Goal: Information Seeking & Learning: Learn about a topic

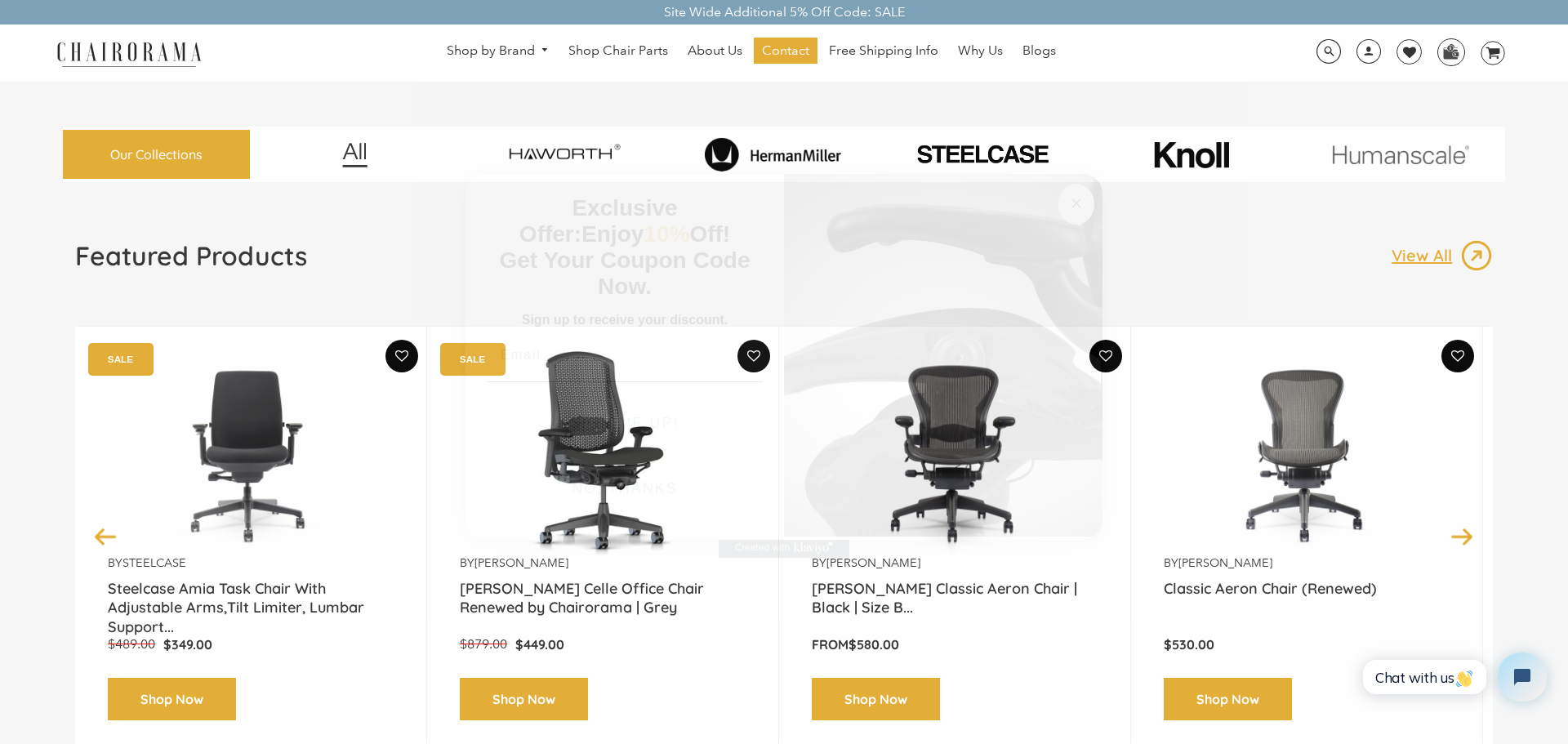
click at [1077, 203] on icon "Close dialog" at bounding box center [1076, 203] width 8 height 8
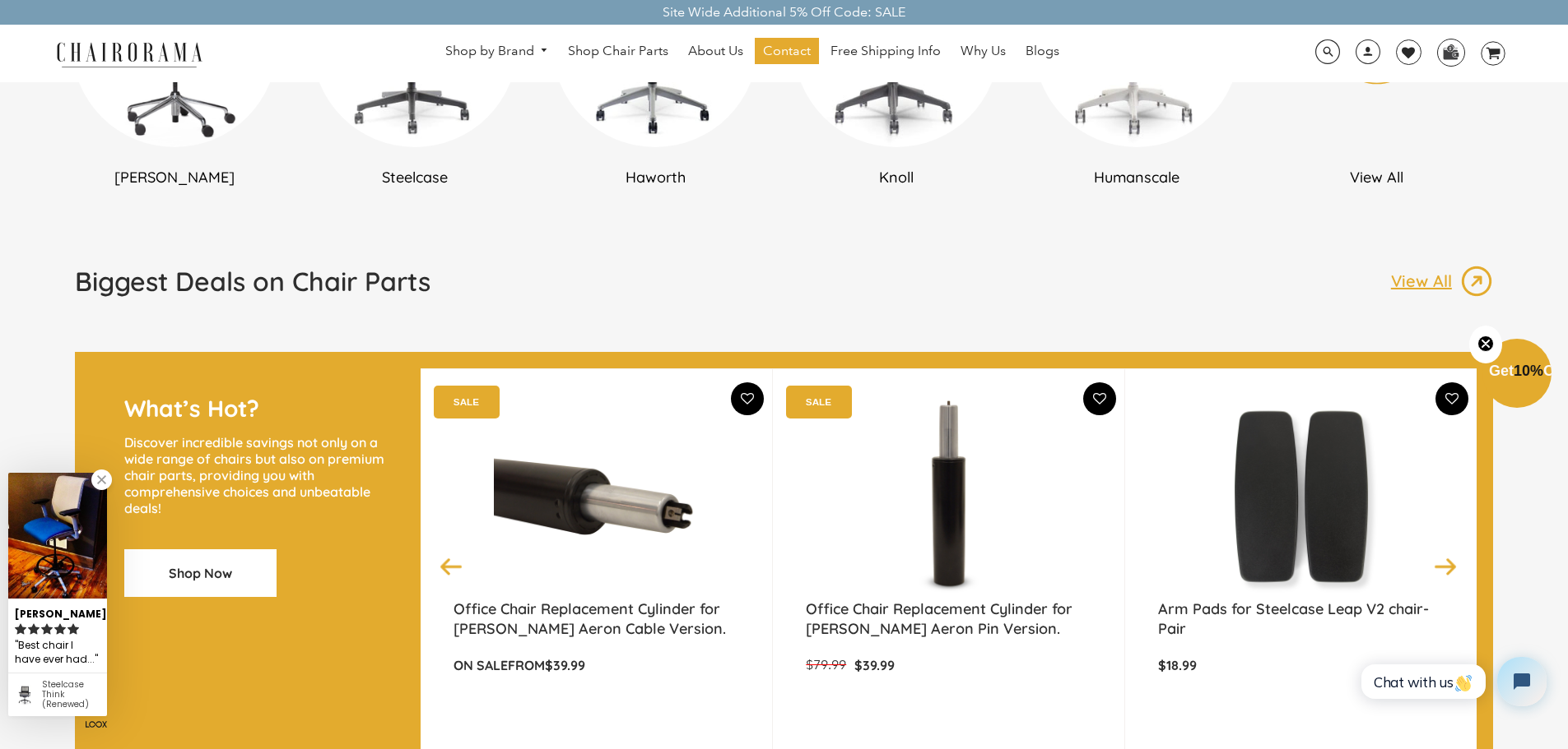
scroll to position [864, 0]
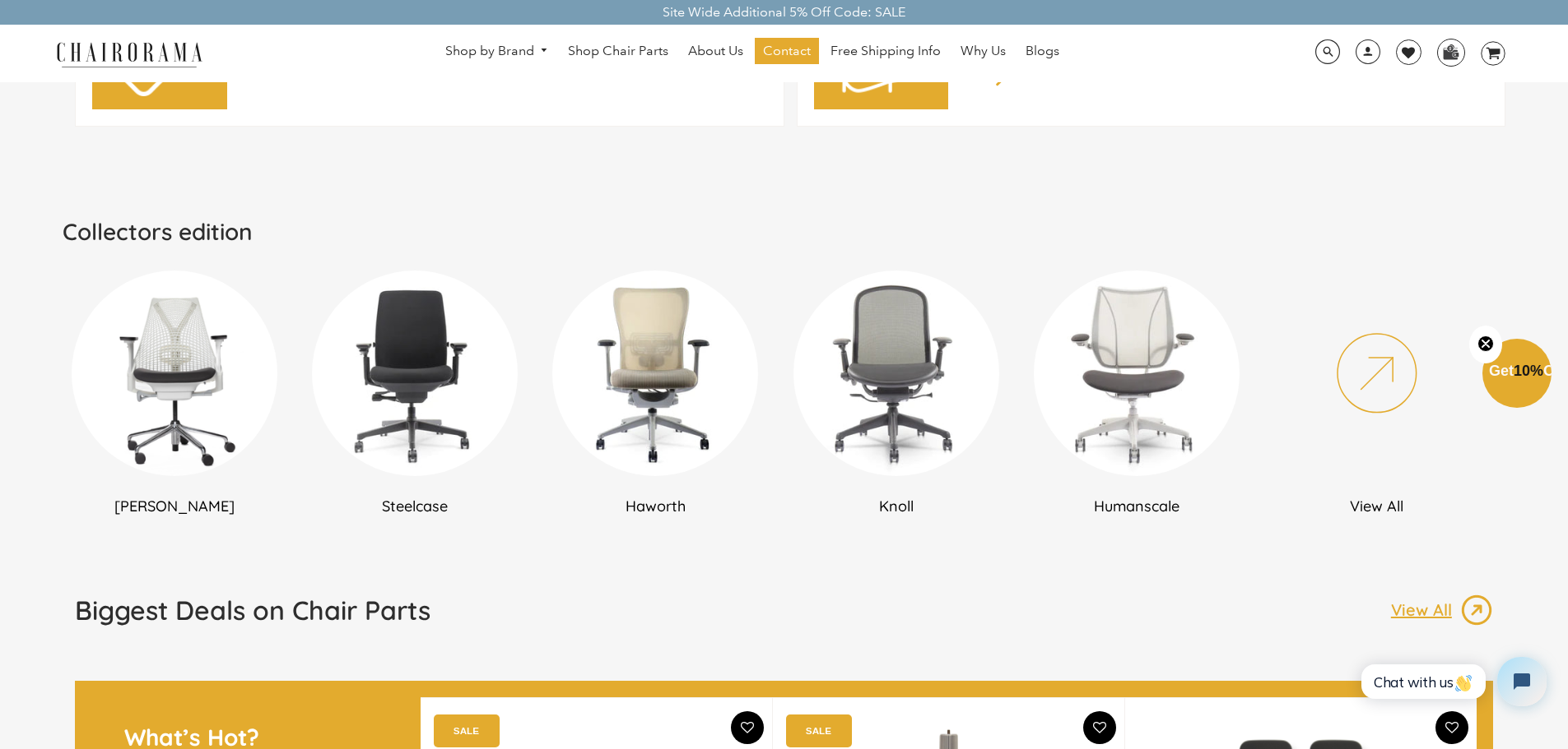
click at [1025, 271] on link "Humanscale" at bounding box center [1137, 393] width 224 height 245
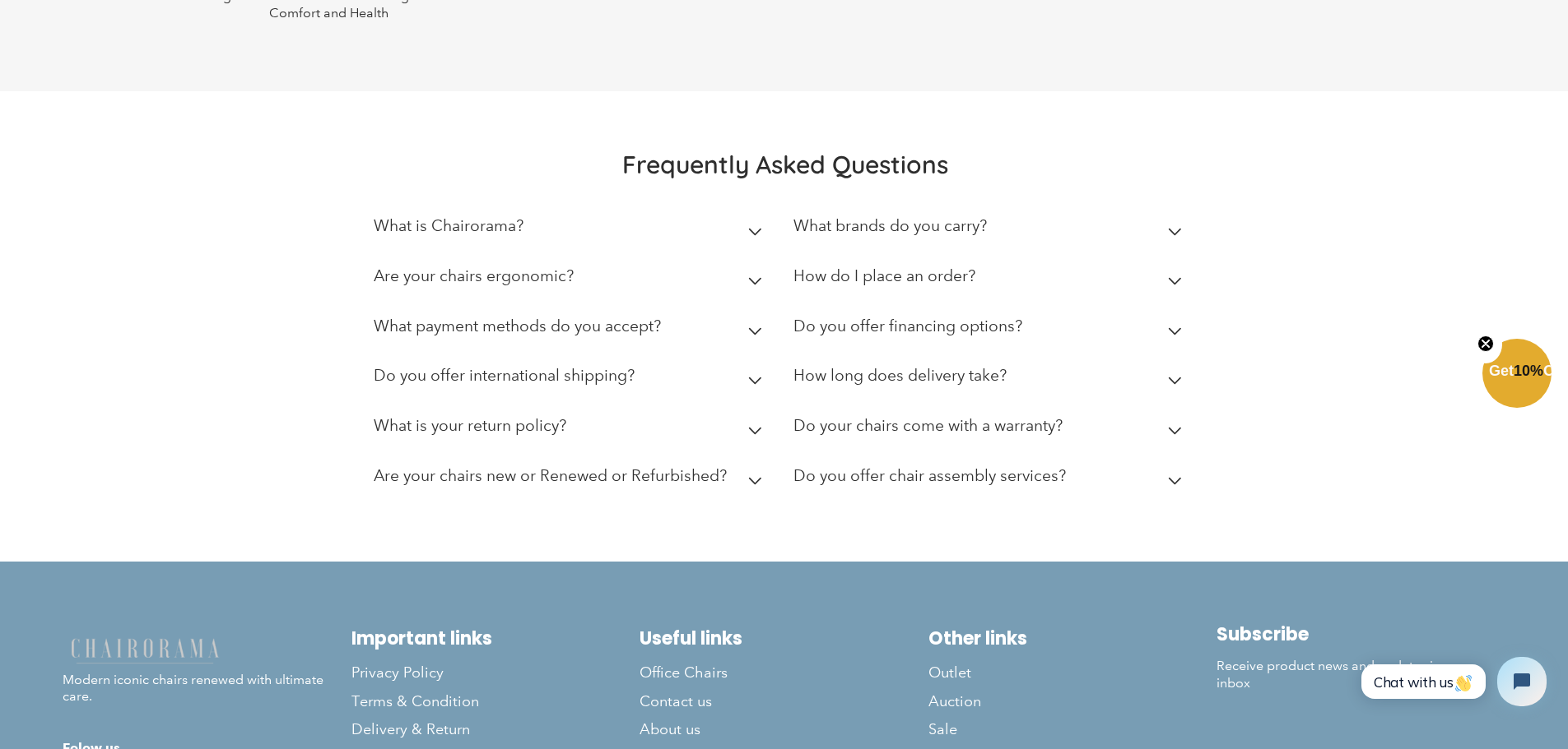
scroll to position [2423, 0]
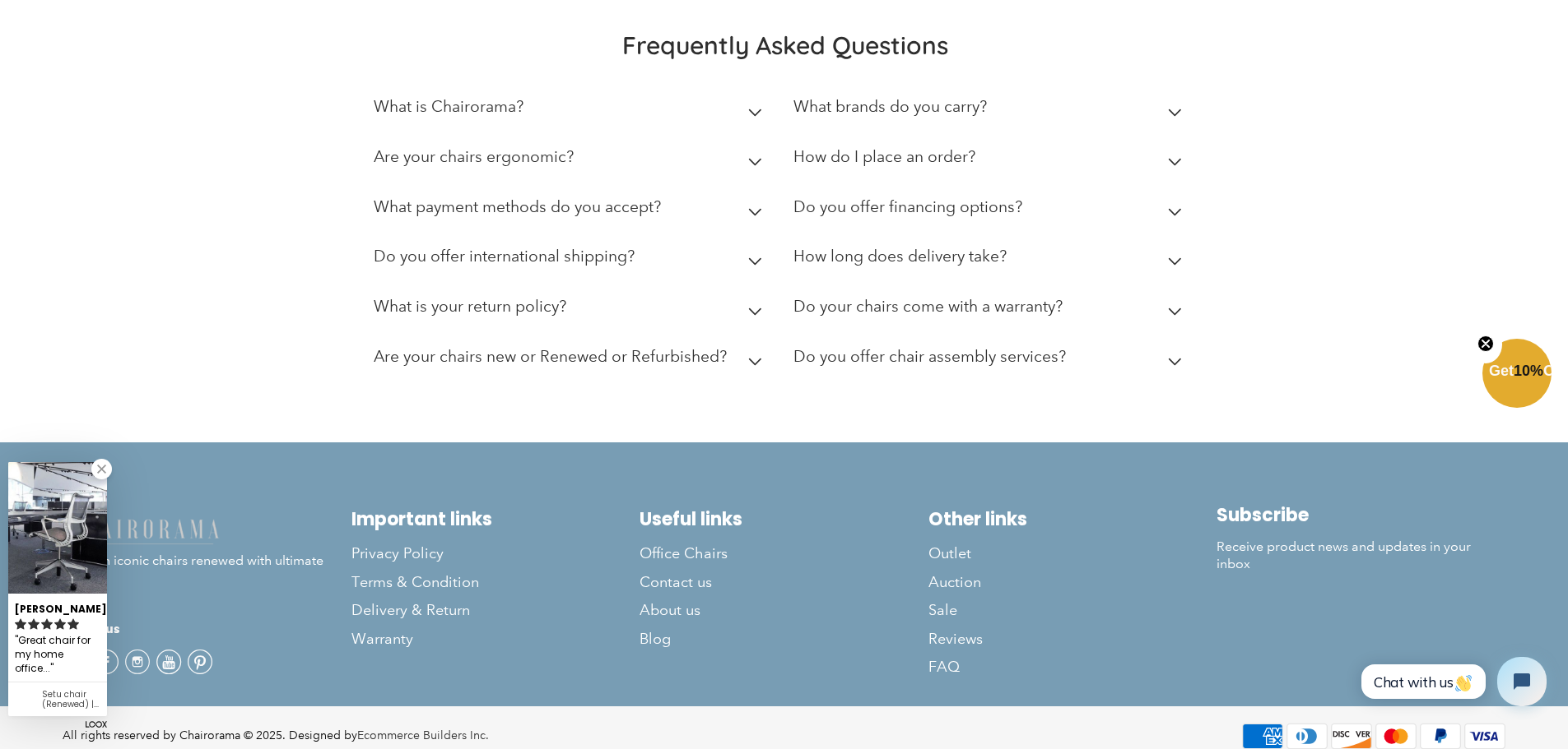
click at [1167, 300] on summary "Do your chairs come with a warranty?" at bounding box center [991, 310] width 395 height 50
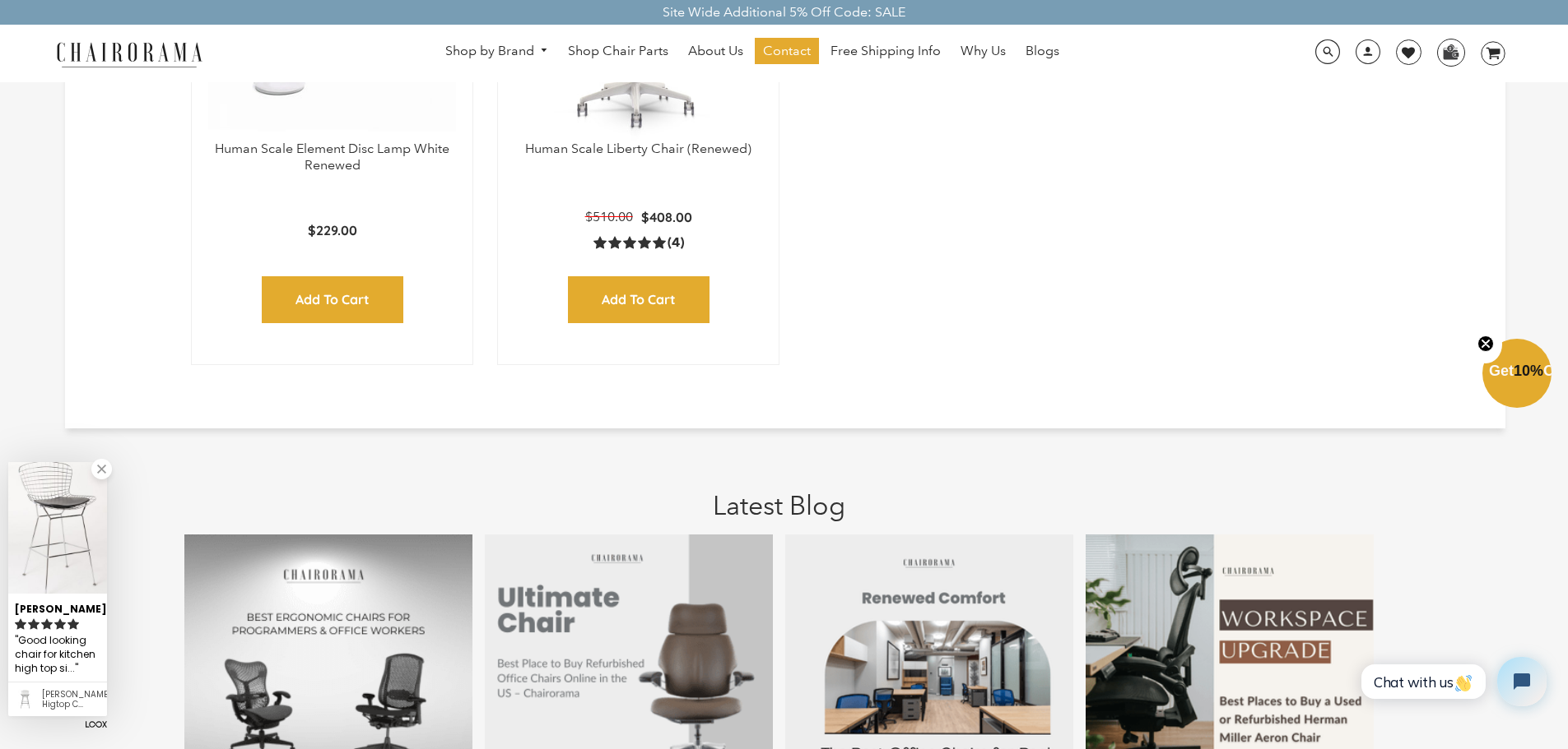
scroll to position [1106, 0]
